Goal: Task Accomplishment & Management: Manage account settings

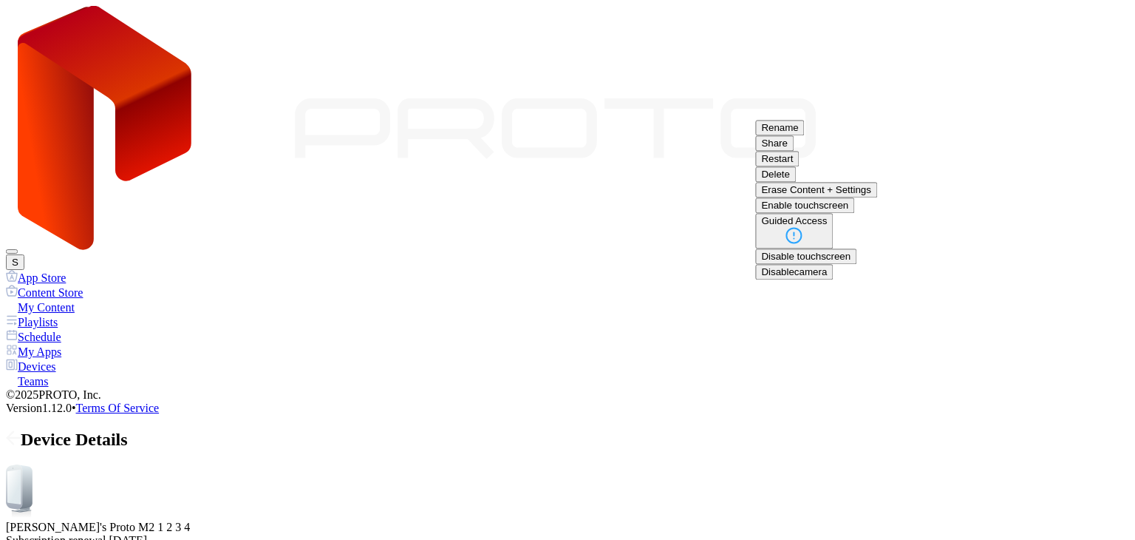
scroll to position [148, 0]
